Goal: Task Accomplishment & Management: Manage account settings

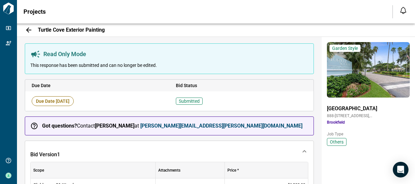
click at [29, 30] on icon at bounding box center [28, 29] width 5 height 5
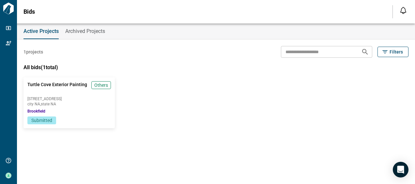
click at [78, 26] on button "Archived Projects" at bounding box center [85, 31] width 40 height 16
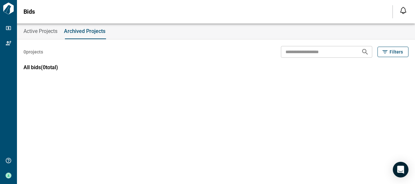
click at [38, 32] on span "Active Projects" at bounding box center [40, 31] width 34 height 7
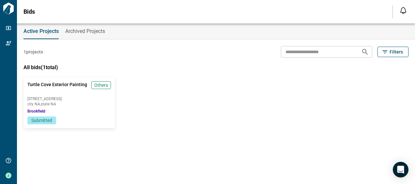
click at [176, 104] on div "[GEOGRAPHIC_DATA] Exterior Painting Others 888-[STREET_ADDRESS] city NA , state…" at bounding box center [212, 96] width 391 height 64
click at [195, 112] on div "[GEOGRAPHIC_DATA] Exterior Painting Others 888-[STREET_ADDRESS] city NA , state…" at bounding box center [212, 96] width 391 height 64
click at [197, 143] on div "Active Projects Archived Projects 1 projects ​ Filters All bids ( 1 total) [GEO…" at bounding box center [207, 103] width 415 height 160
click at [184, 86] on div "[GEOGRAPHIC_DATA] Exterior Painting Others 888-[STREET_ADDRESS] city NA , state…" at bounding box center [212, 96] width 391 height 64
